Goal: Transaction & Acquisition: Purchase product/service

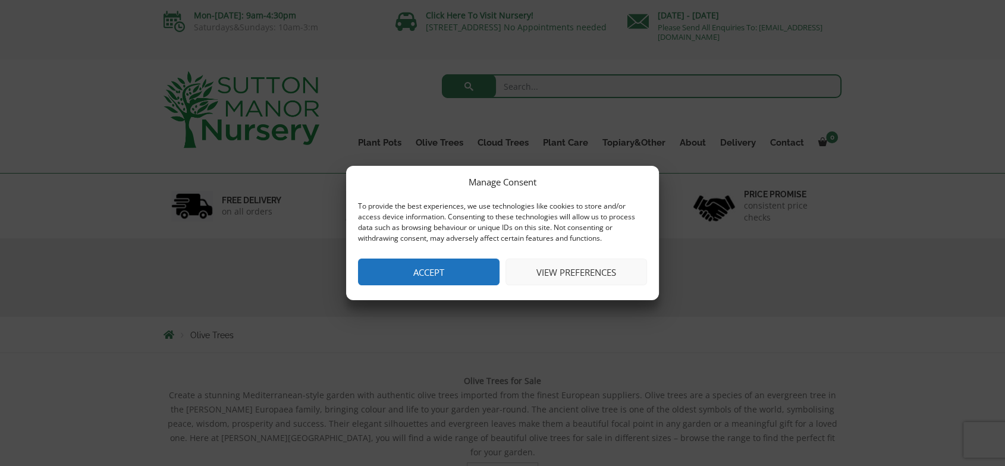
click at [420, 279] on button "Accept" at bounding box center [428, 272] width 141 height 27
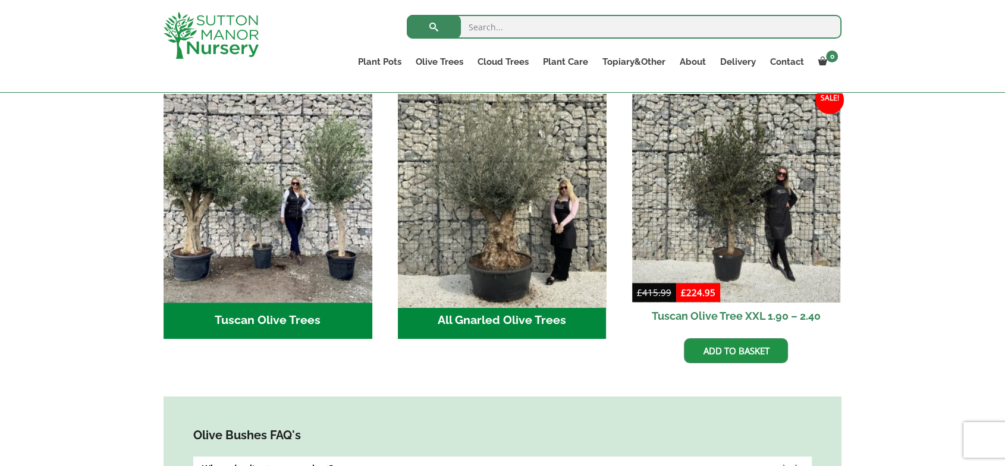
scroll to position [462, 0]
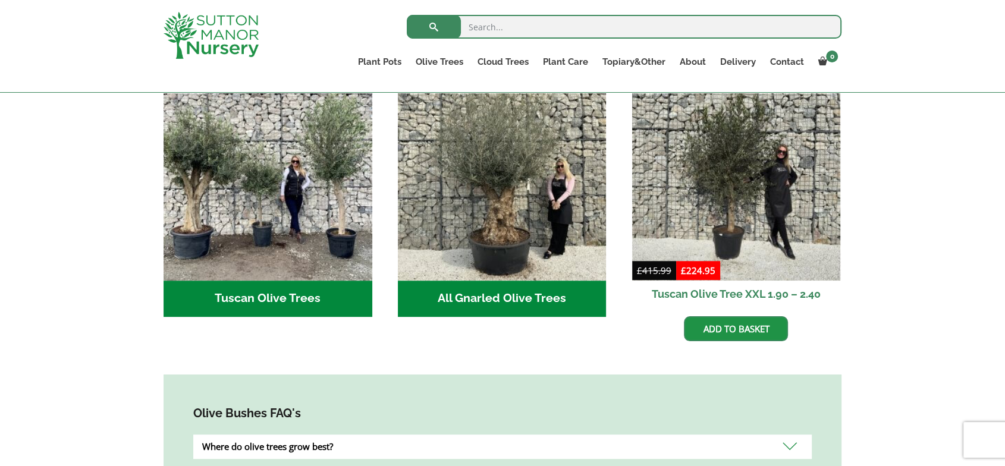
click at [297, 298] on h2 "Tuscan Olive Trees (9)" at bounding box center [267, 299] width 209 height 37
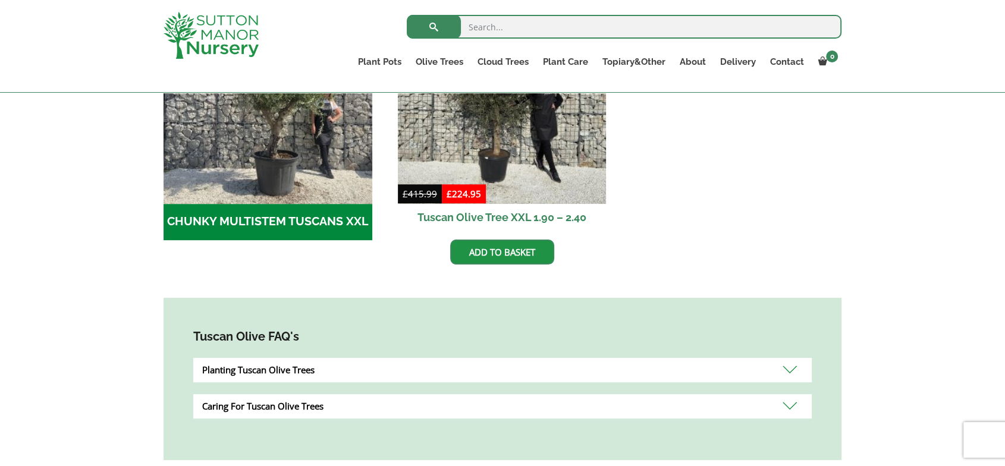
scroll to position [330, 0]
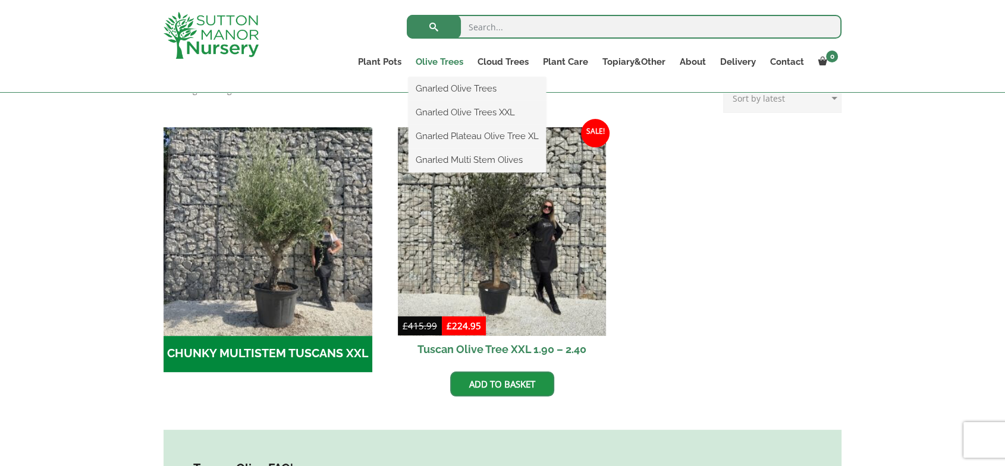
click at [445, 58] on link "Olive Trees" at bounding box center [439, 62] width 62 height 17
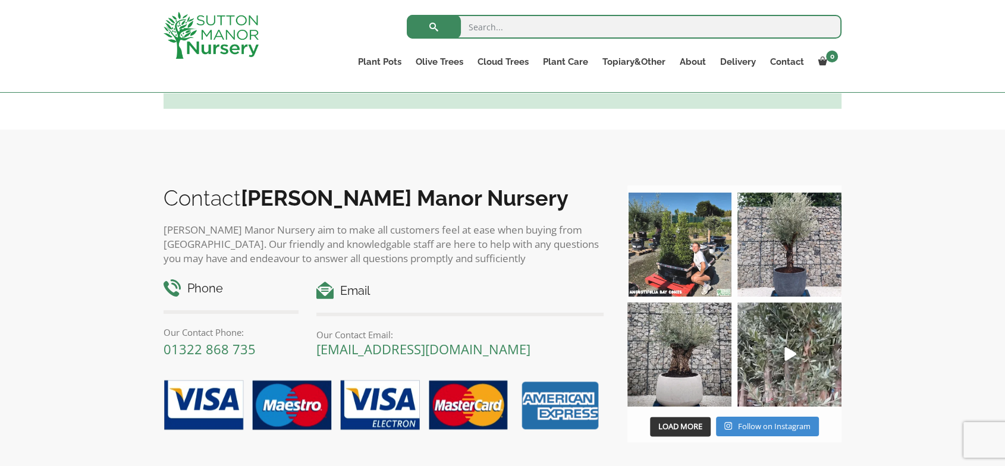
scroll to position [1188, 0]
